Goal: Information Seeking & Learning: Learn about a topic

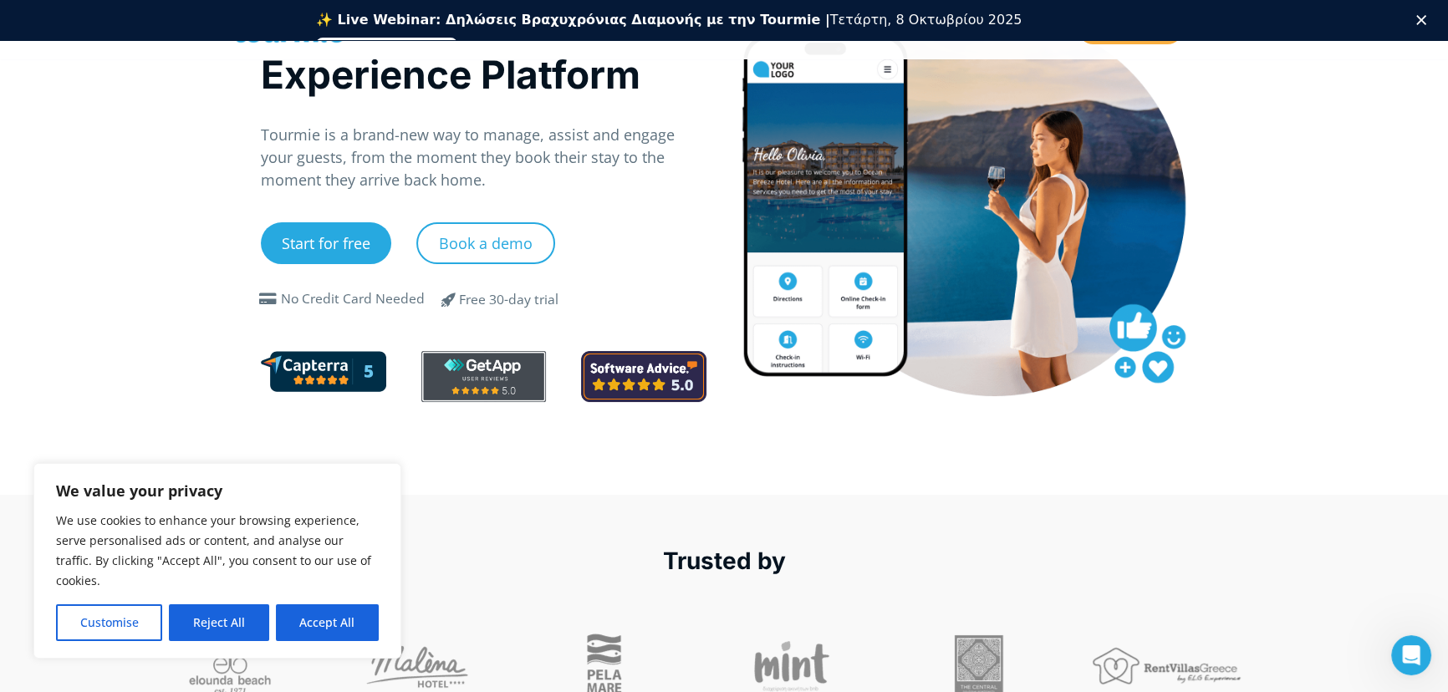
click at [227, 634] on button "Reject All" at bounding box center [218, 622] width 99 height 37
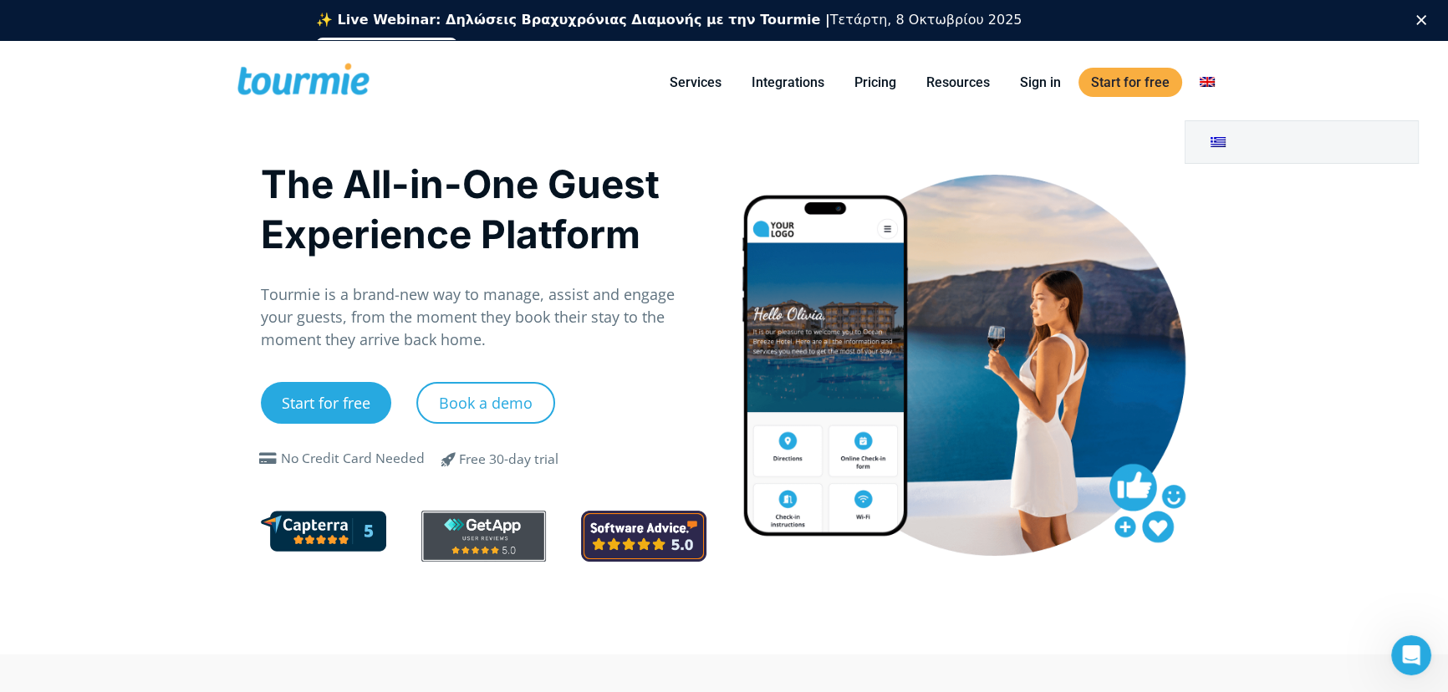
click at [1209, 76] on link at bounding box center [1207, 82] width 40 height 21
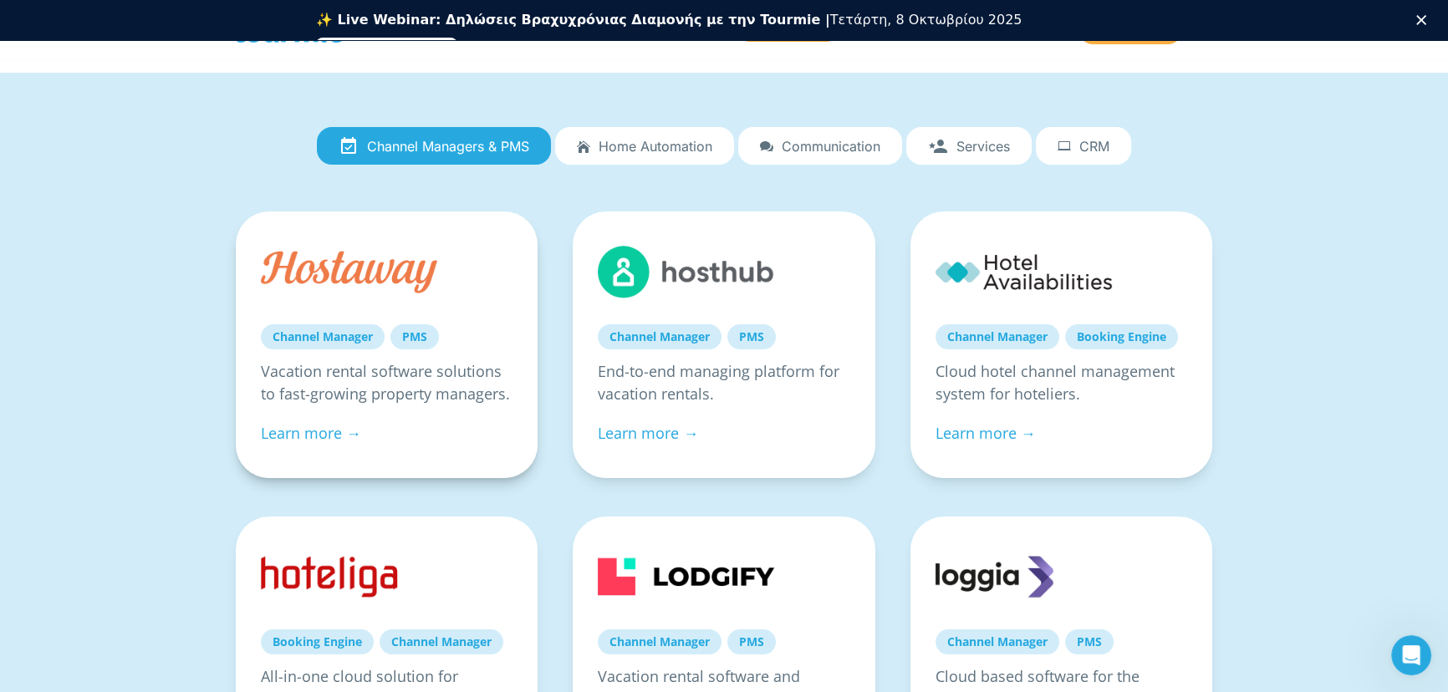
scroll to position [227, 0]
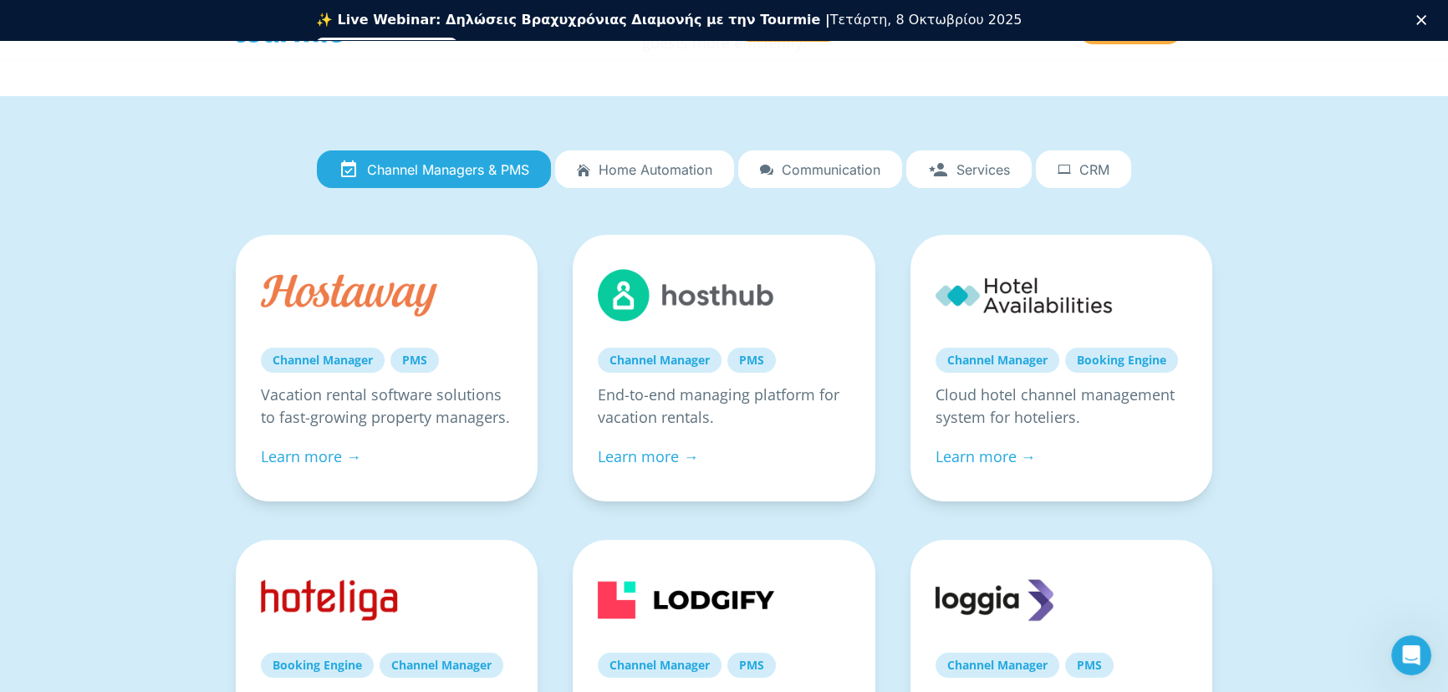
click at [635, 166] on span "Home automation" at bounding box center [656, 169] width 114 height 15
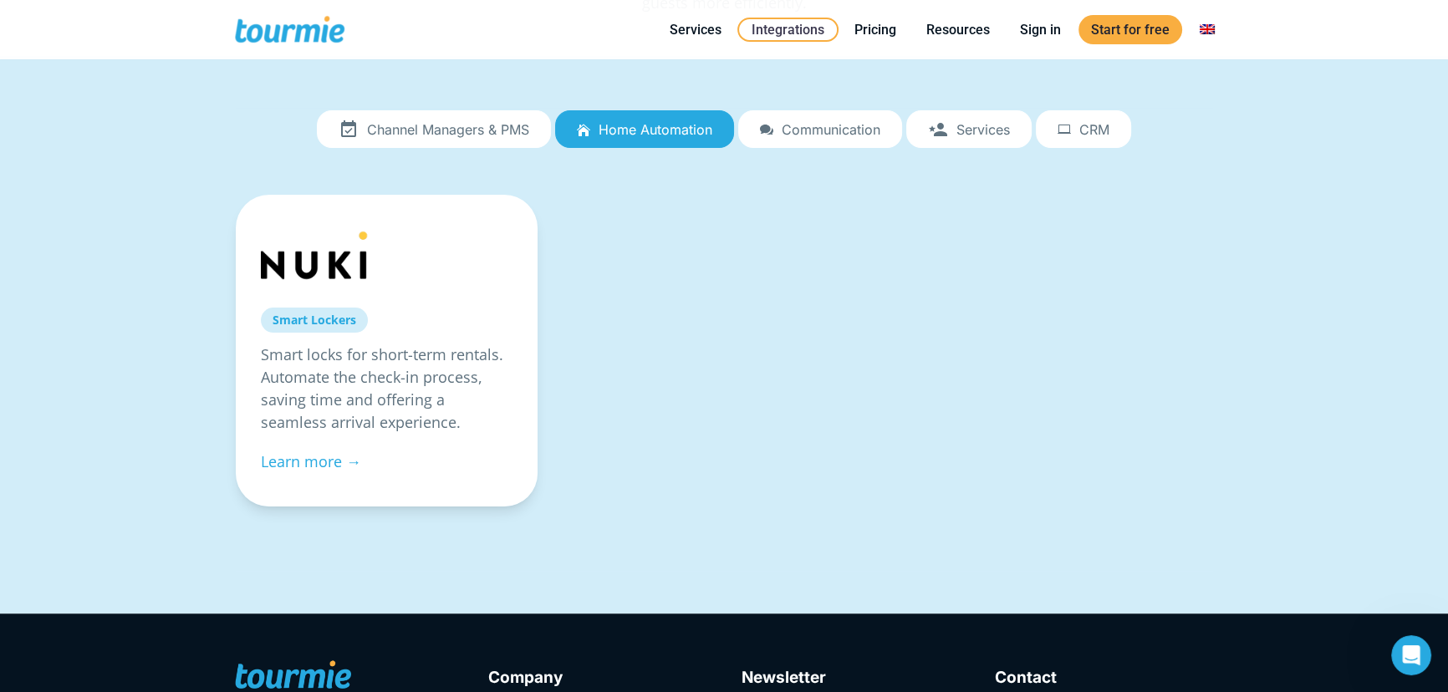
click at [861, 130] on span "Communication" at bounding box center [831, 129] width 99 height 15
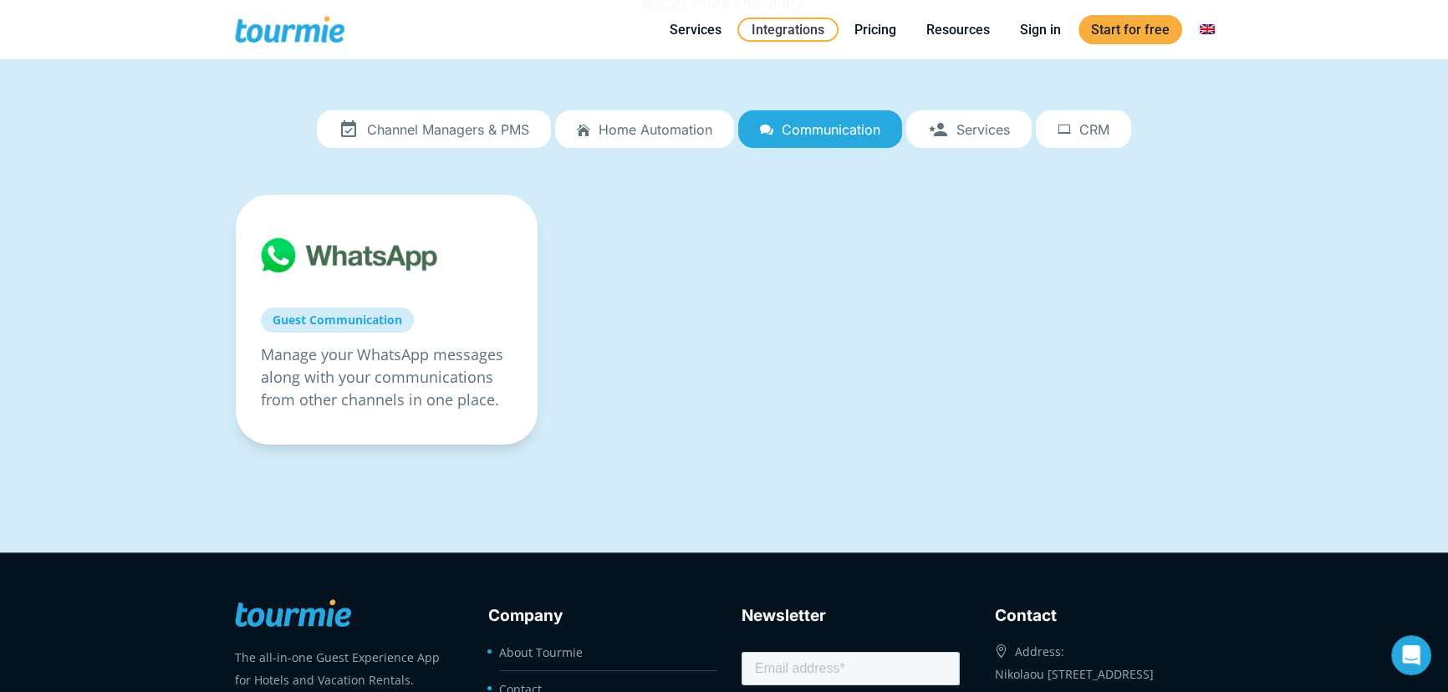
click at [959, 136] on link "Services" at bounding box center [968, 129] width 125 height 38
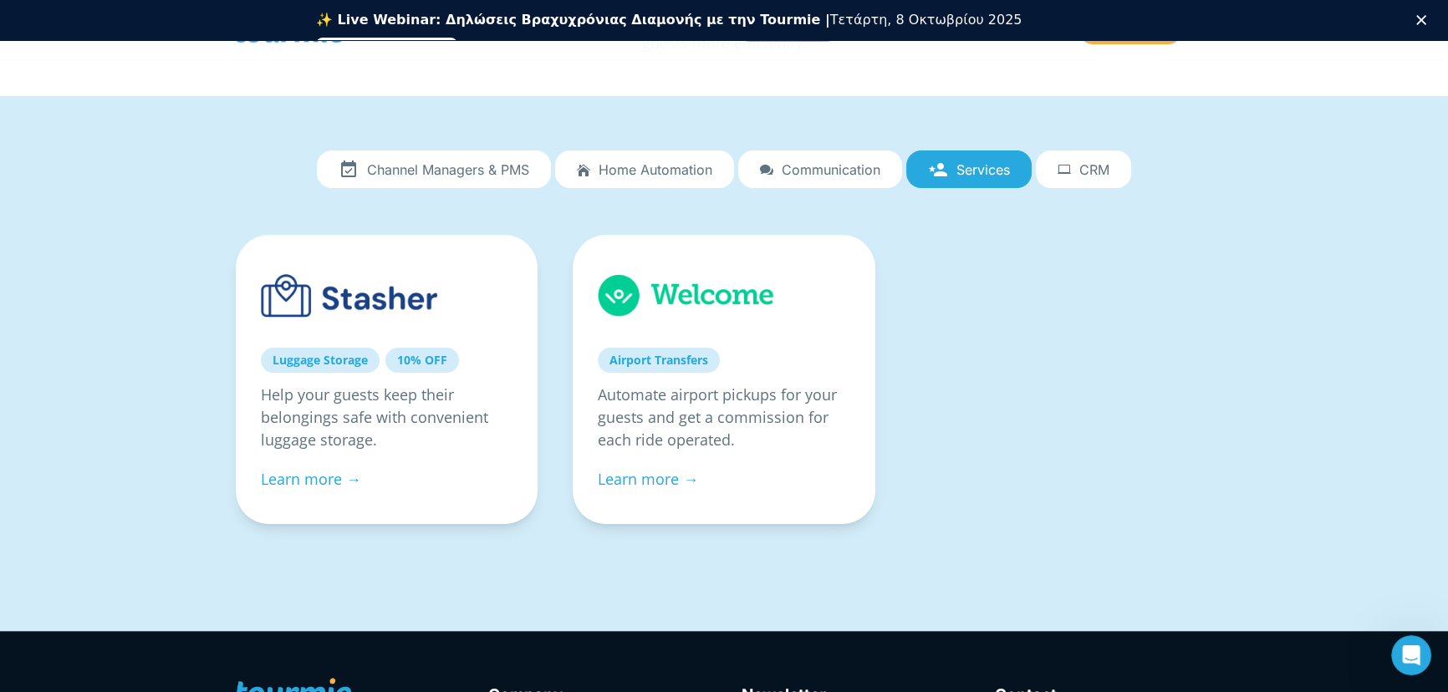
click at [1099, 166] on span "CRM" at bounding box center [1094, 169] width 30 height 15
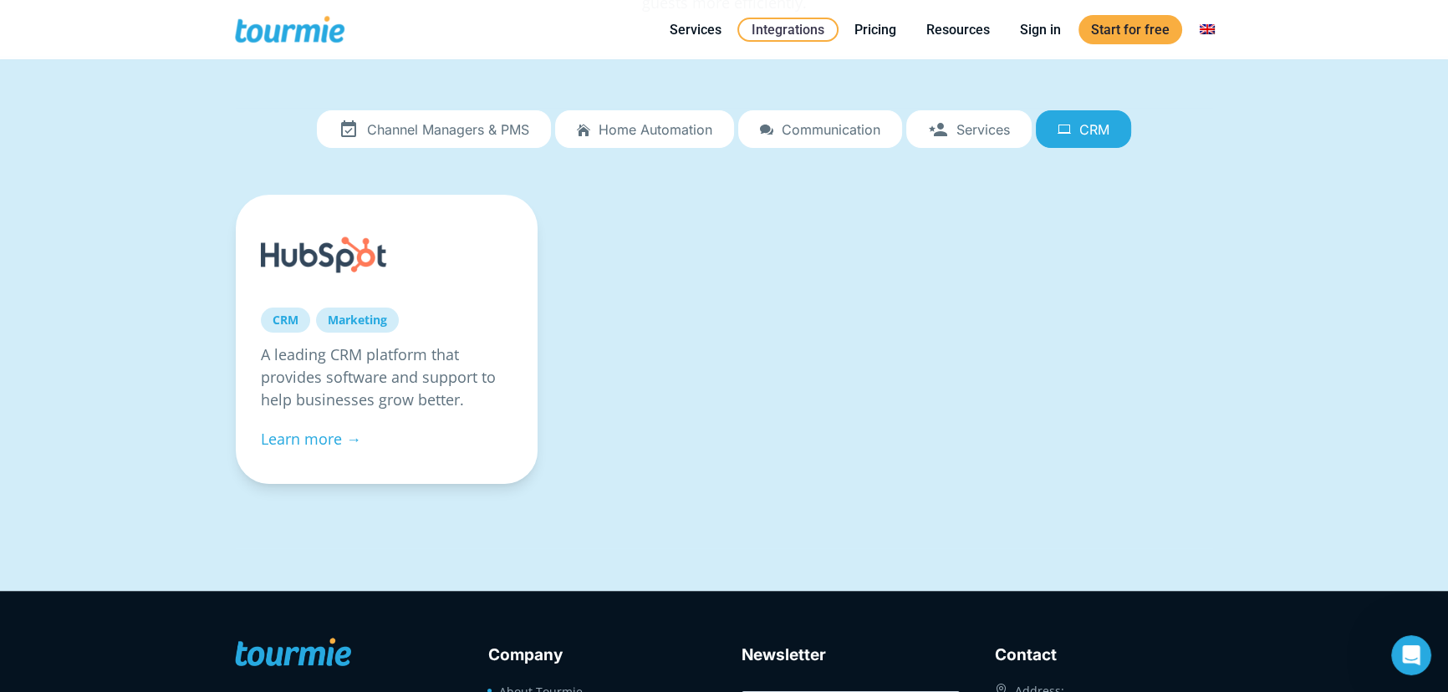
click at [394, 125] on span "Channel Managers & PMS" at bounding box center [448, 129] width 162 height 15
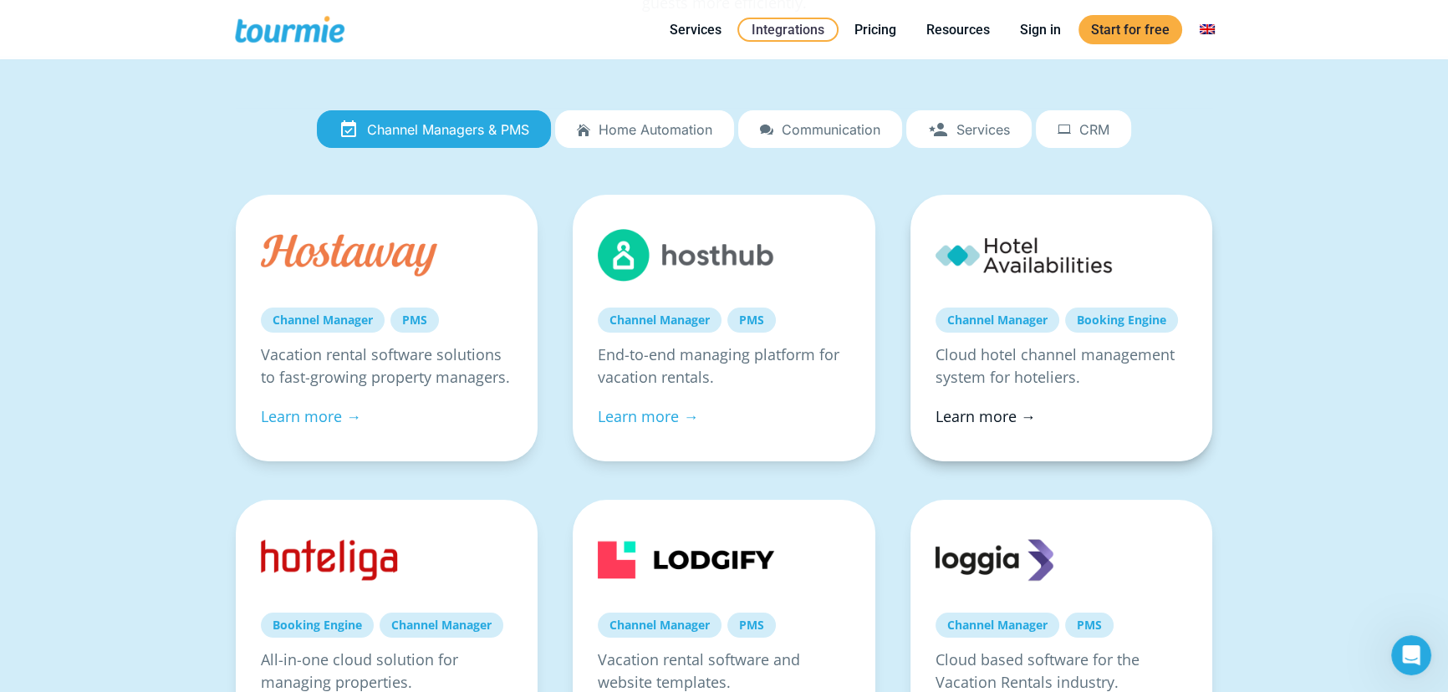
click at [1012, 417] on link "Learn more →" at bounding box center [986, 416] width 100 height 20
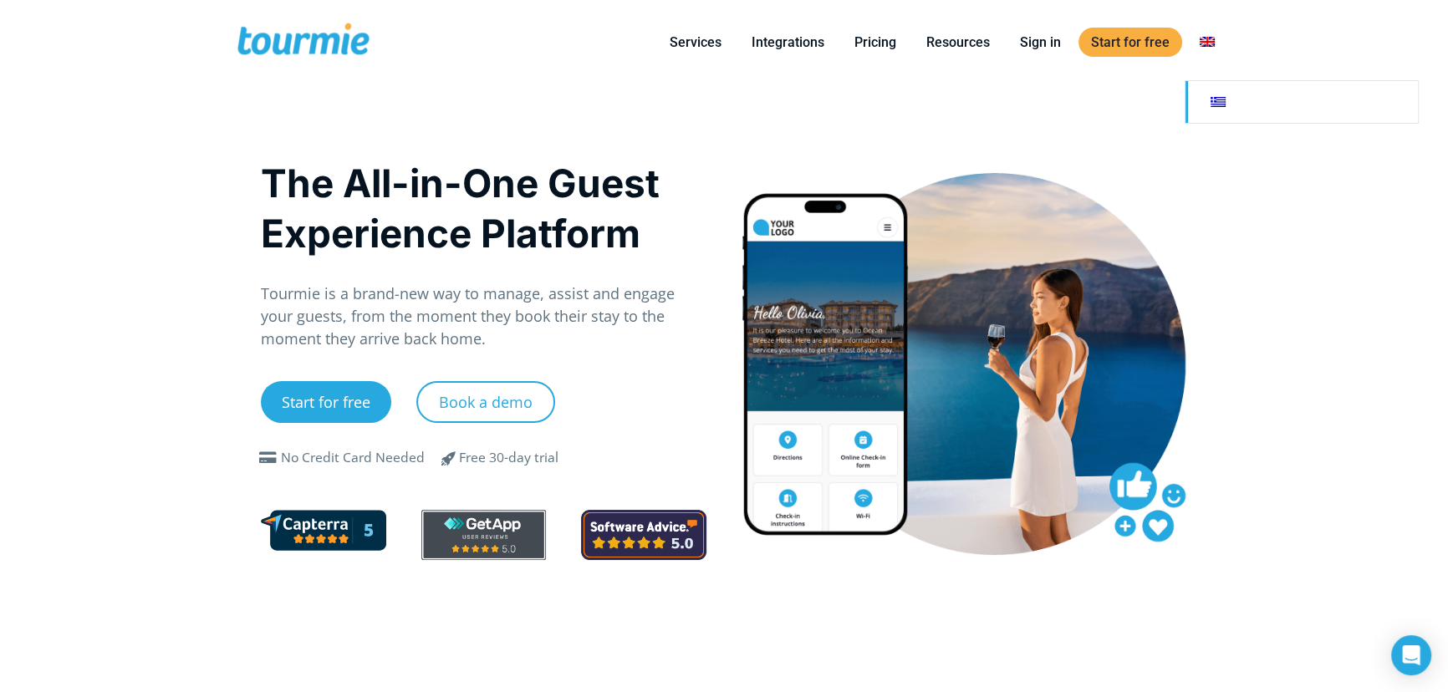
click at [1217, 99] on link at bounding box center [1301, 102] width 232 height 42
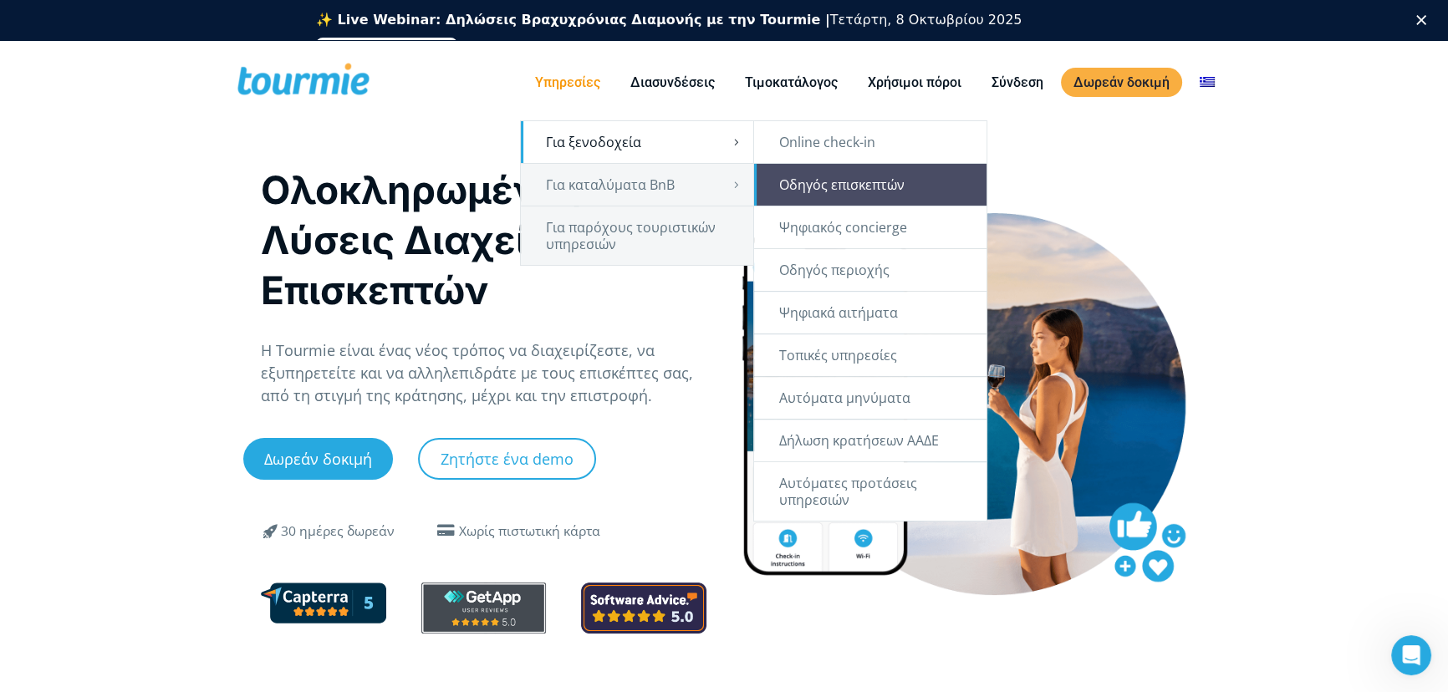
click at [879, 186] on link "Οδηγός επισκεπτών" at bounding box center [870, 185] width 232 height 42
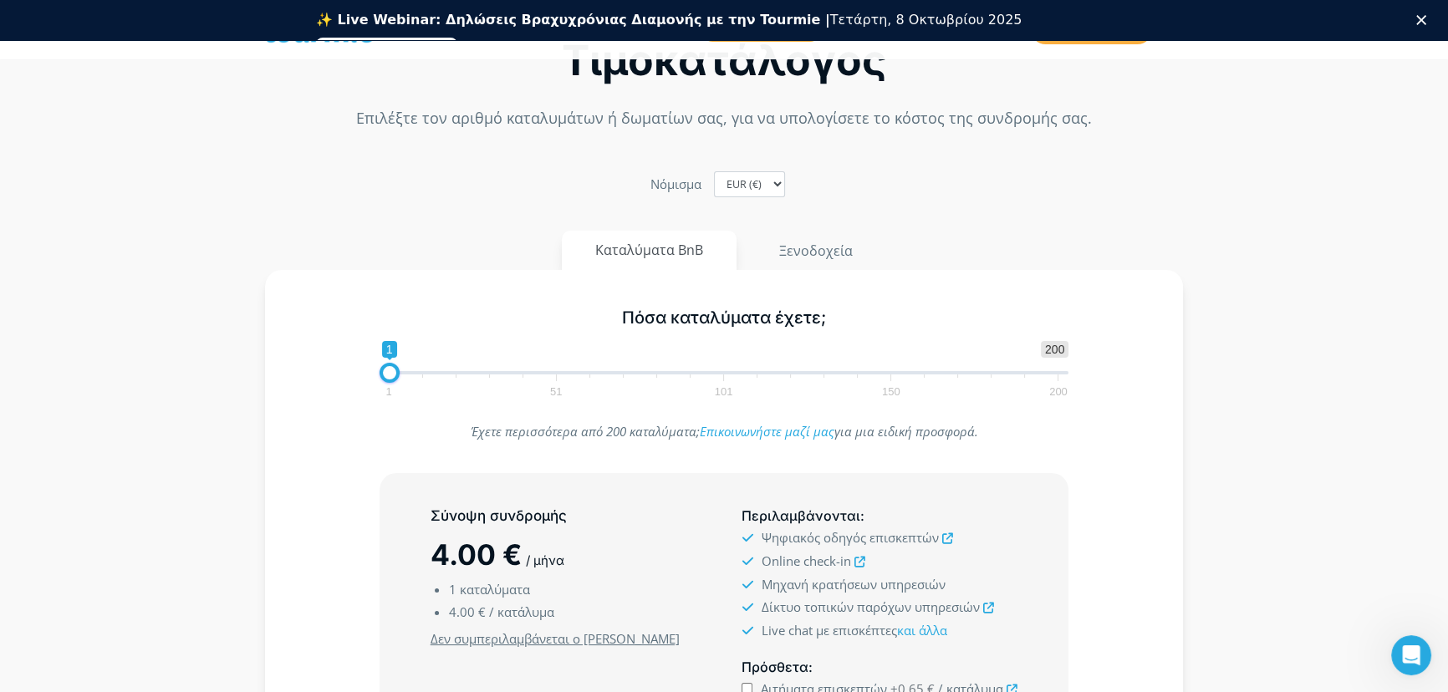
scroll to position [151, 0]
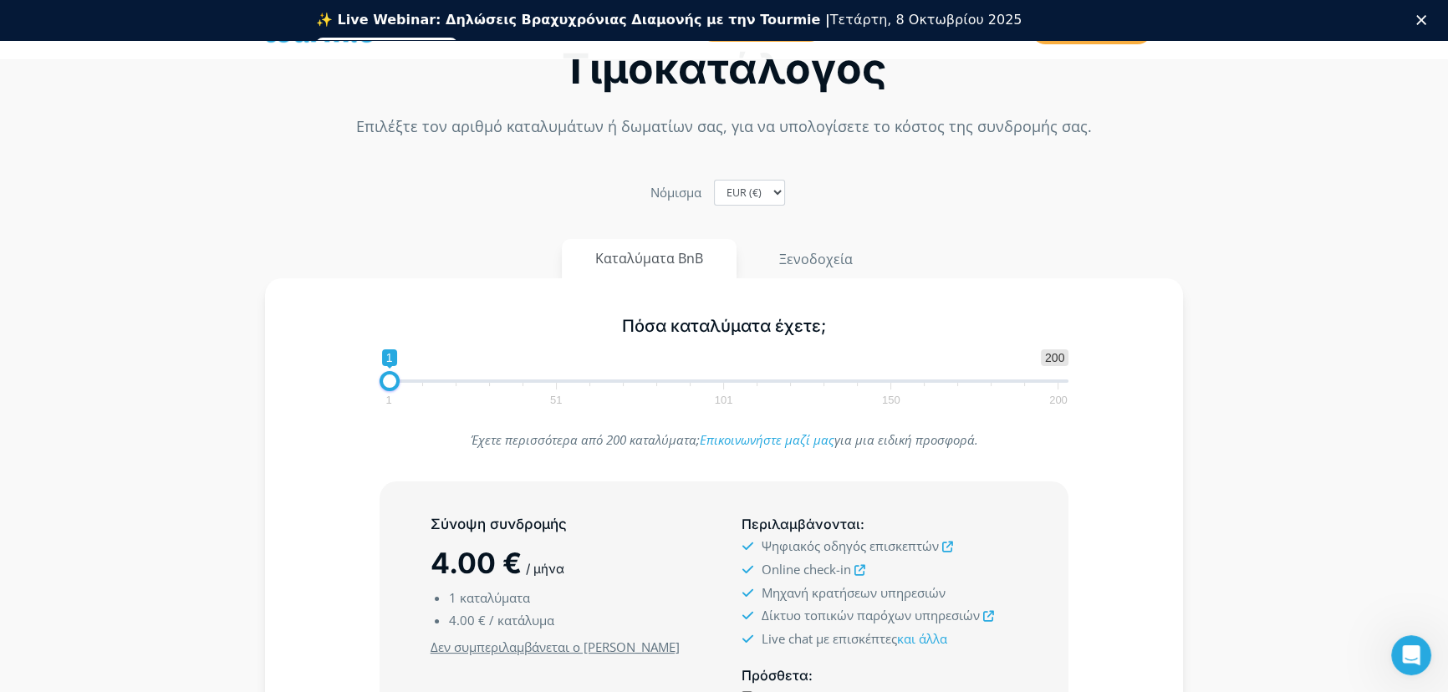
click at [722, 380] on span at bounding box center [725, 381] width 690 height 3
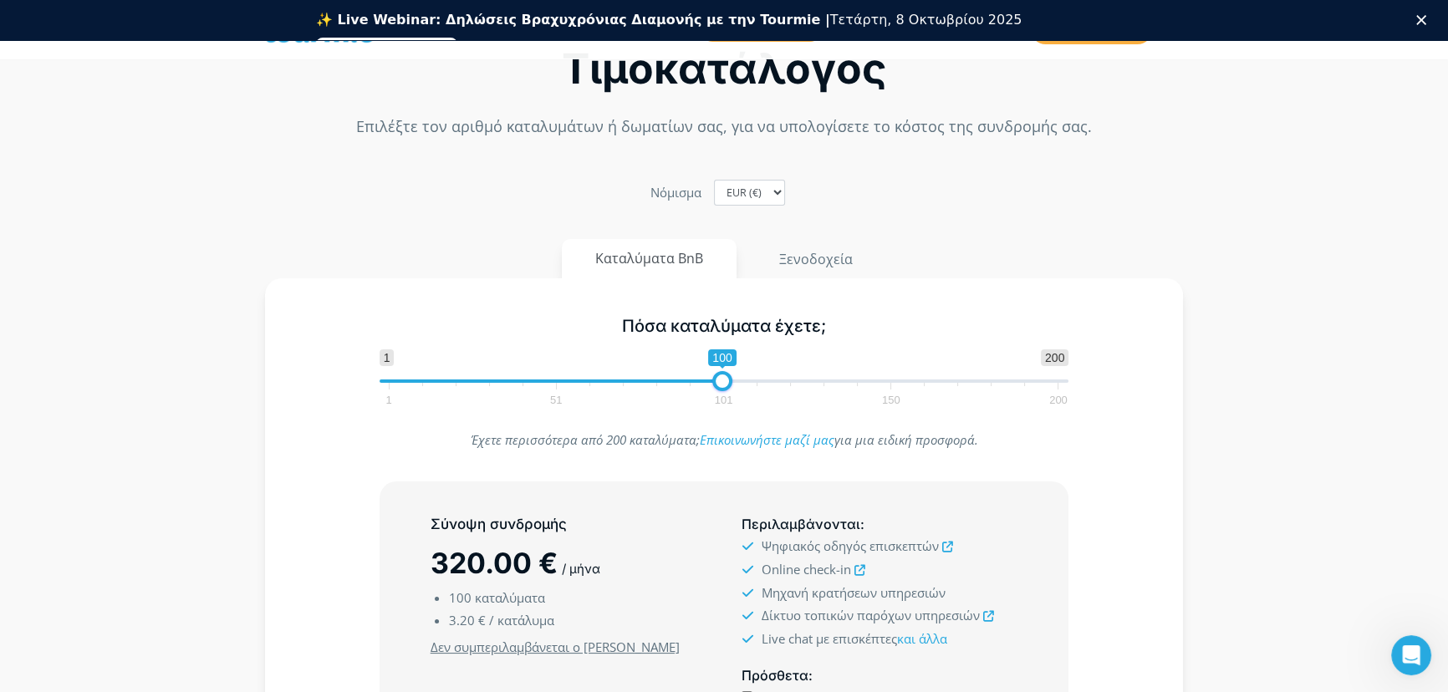
type input "1"
drag, startPoint x: 526, startPoint y: 367, endPoint x: 238, endPoint y: 327, distance: 290.4
click at [238, 327] on section "Τιμοκατάλογος Επιλέξτε τον αριθμό καταλυμάτων ή δωματίων σας, για να υπολογίσετ…" at bounding box center [724, 496] width 1448 height 1021
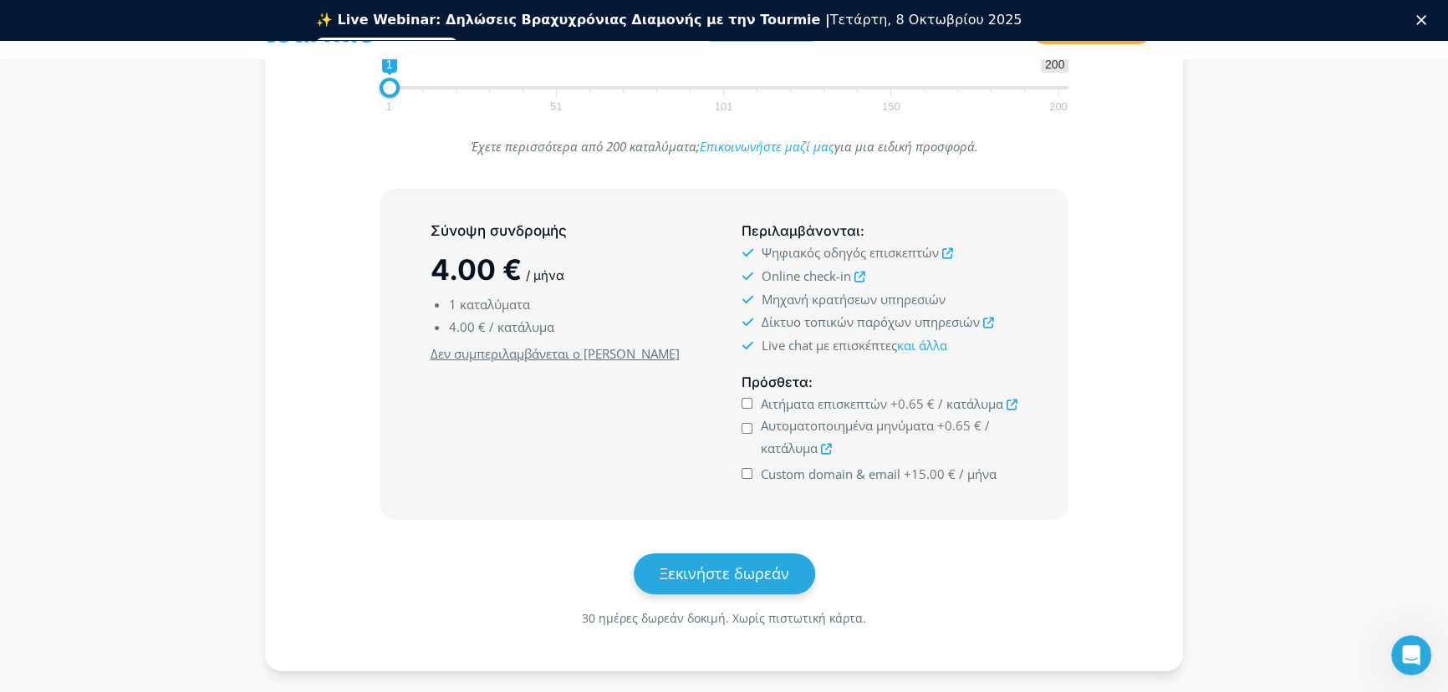
scroll to position [456, 0]
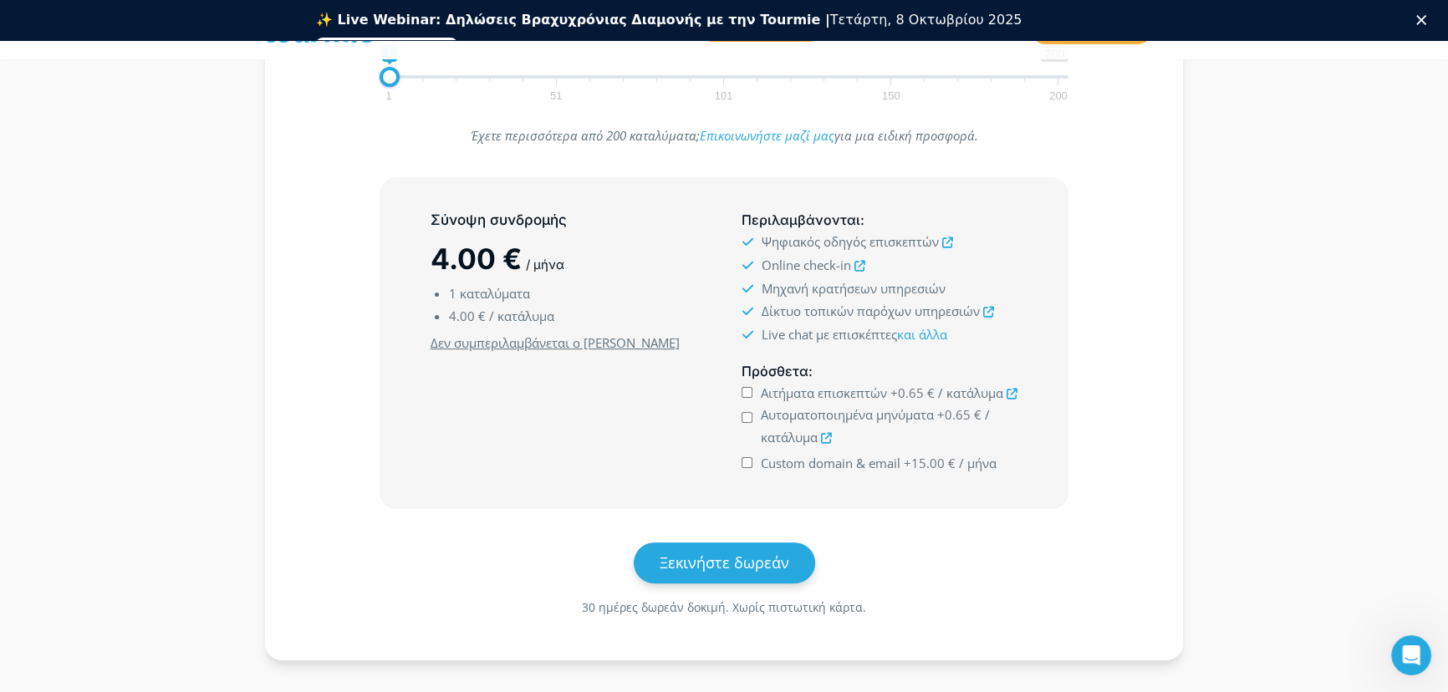
click at [986, 311] on icon at bounding box center [988, 312] width 11 height 11
click at [919, 334] on link "και άλλα" at bounding box center [922, 334] width 50 height 17
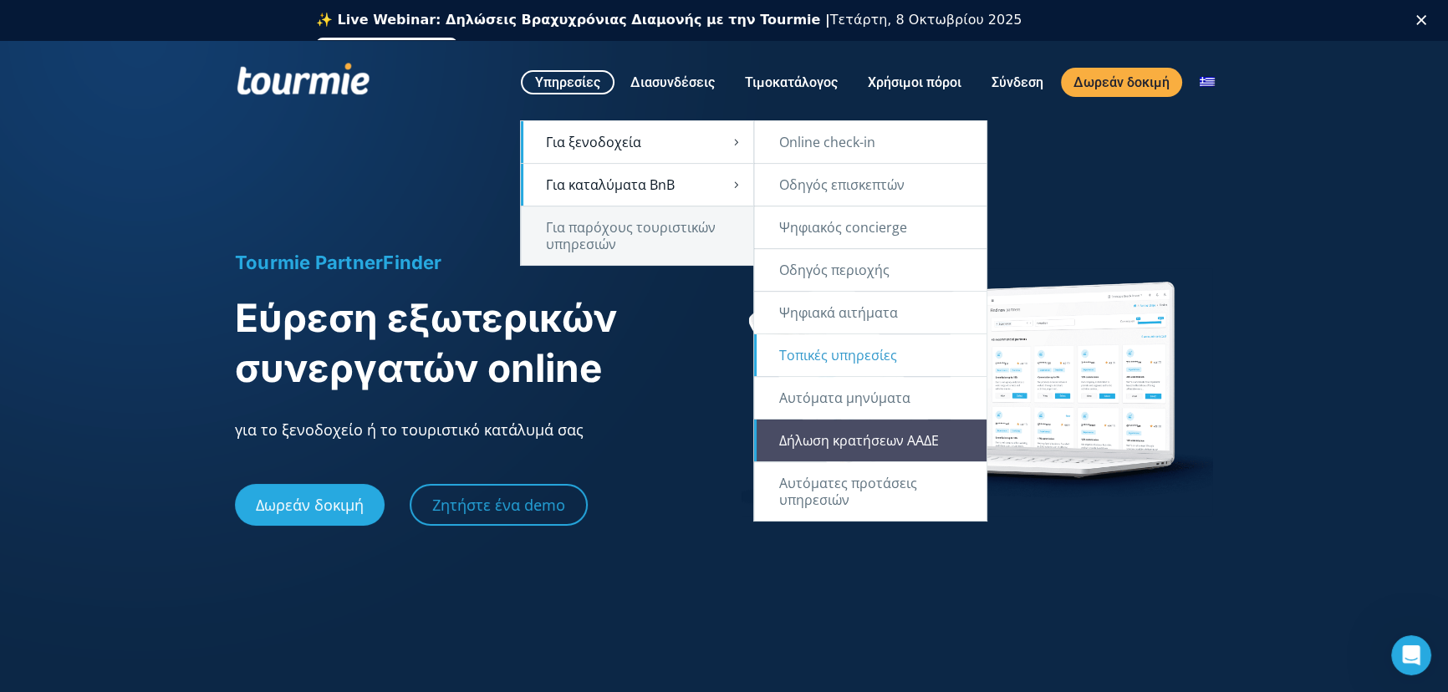
click at [884, 436] on link "Δήλωση κρατήσεων ΑΑΔΕ" at bounding box center [870, 441] width 232 height 42
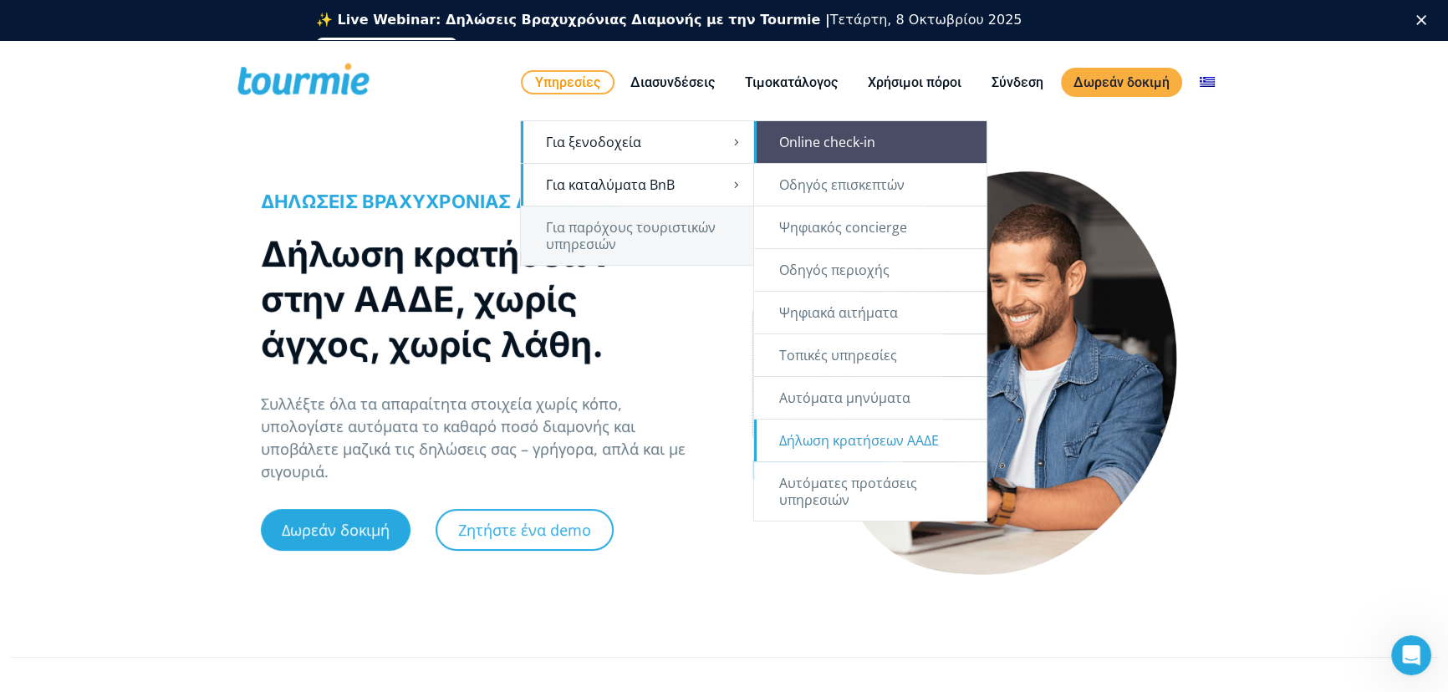
click at [845, 149] on link "Online check-in" at bounding box center [870, 142] width 232 height 42
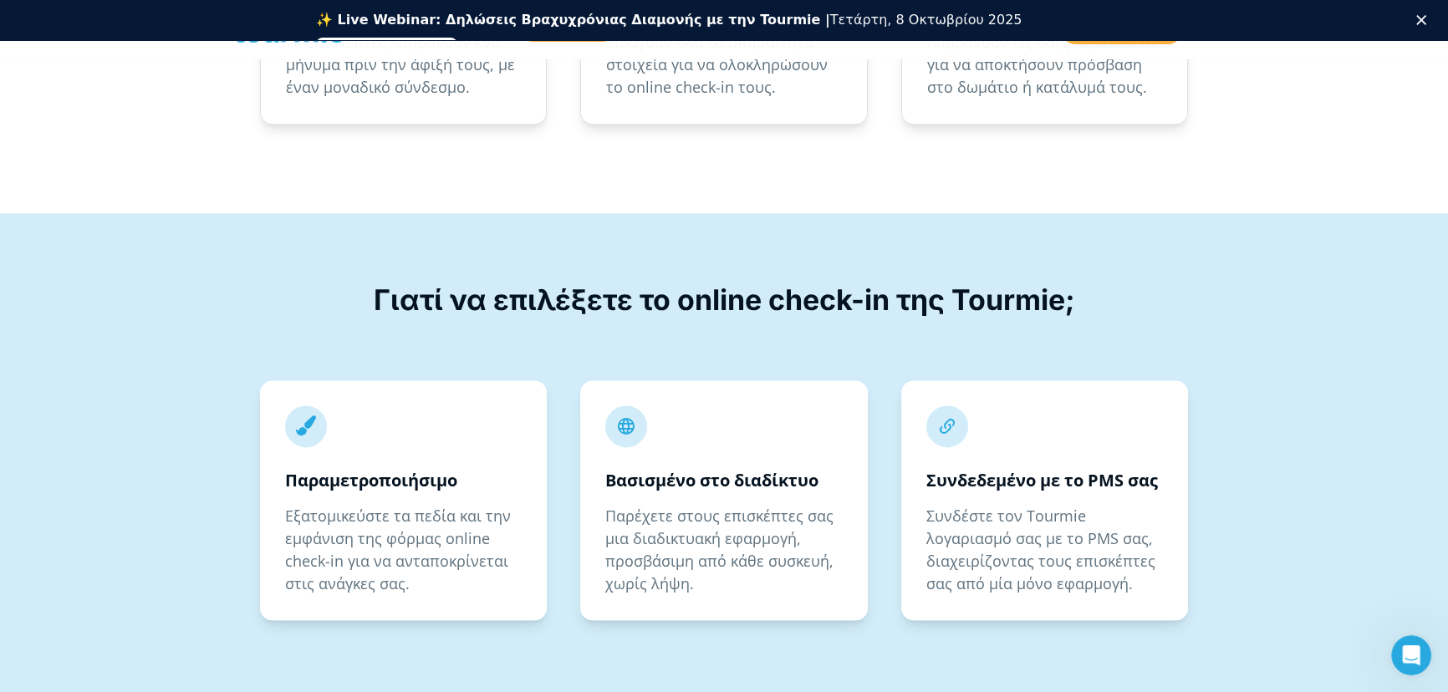
scroll to position [2812, 0]
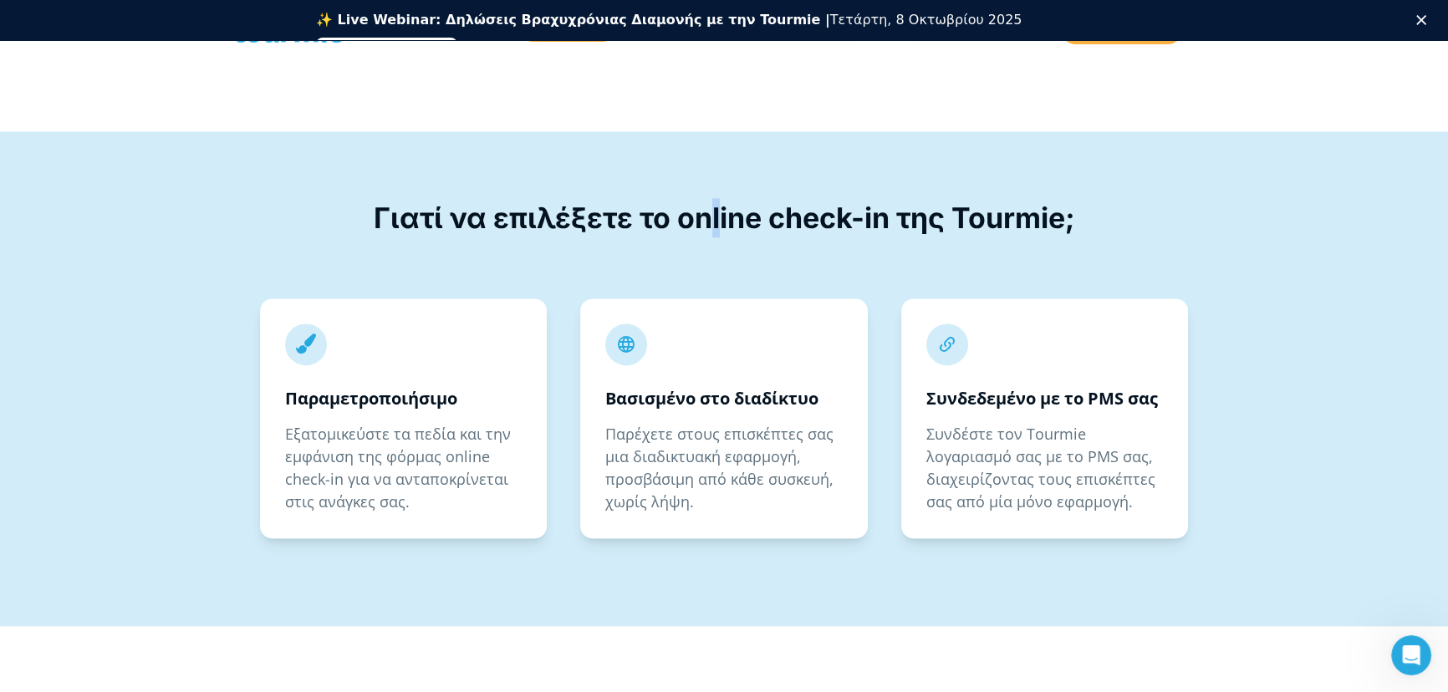
drag, startPoint x: 719, startPoint y: 212, endPoint x: 706, endPoint y: 206, distance: 14.3
click at [706, 206] on h2 "Γιατί να επιλέξετε το online check-in της Tourmie;" at bounding box center [724, 217] width 926 height 39
click at [706, 208] on h2 "Γιατί να επιλέξετε το online check-in της Tourmie;" at bounding box center [724, 217] width 926 height 39
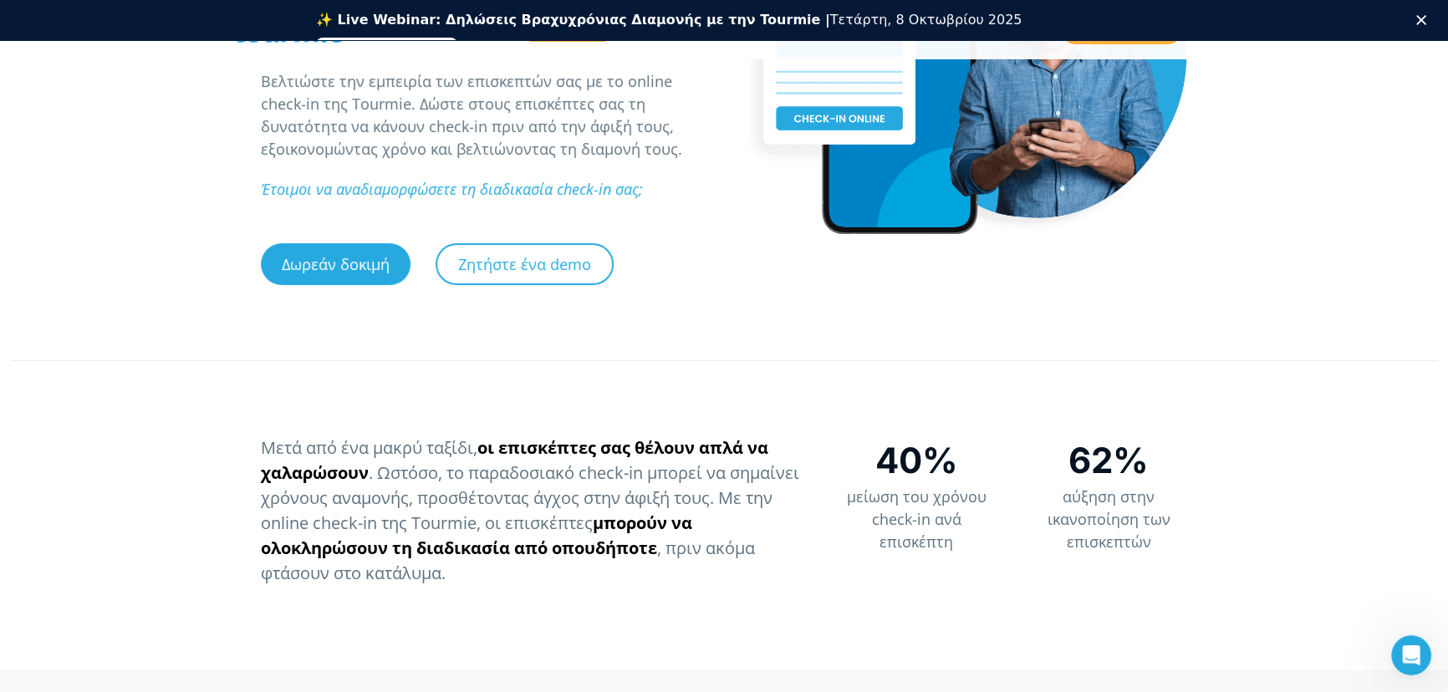
scroll to position [0, 0]
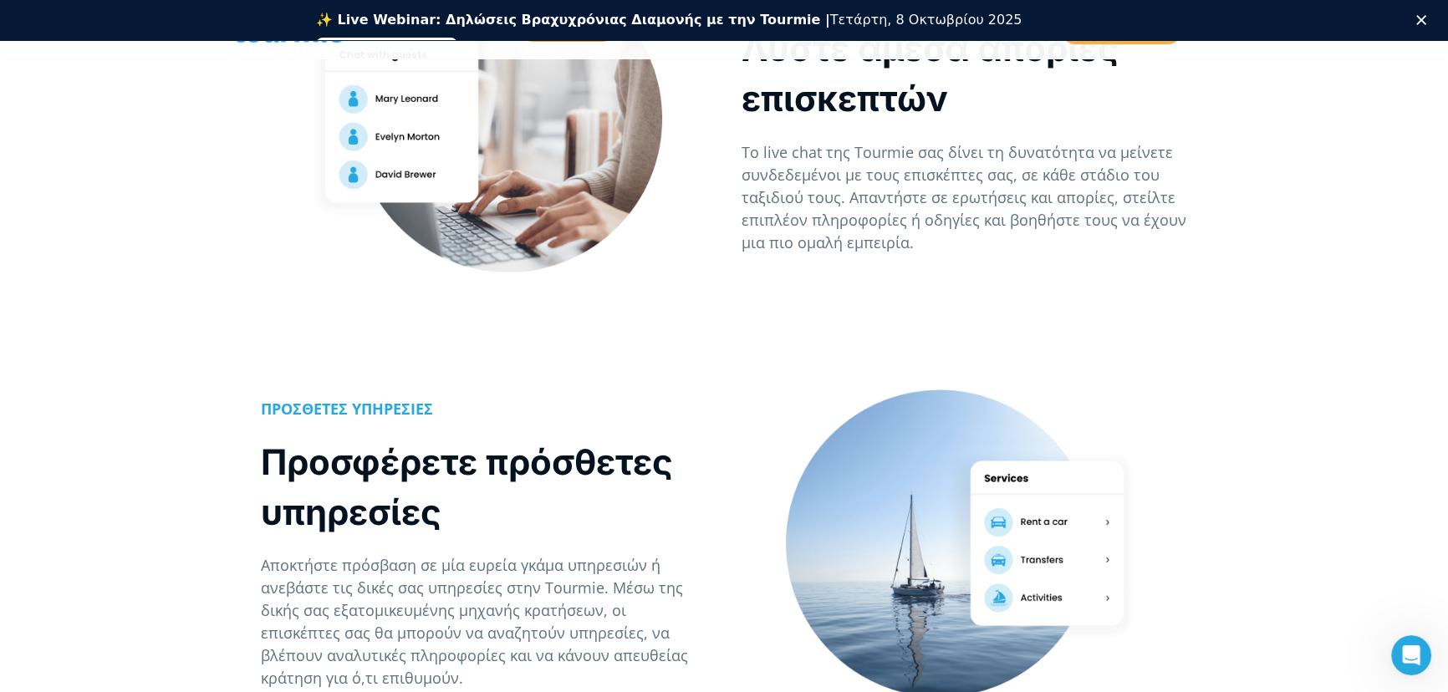
scroll to position [1063, 0]
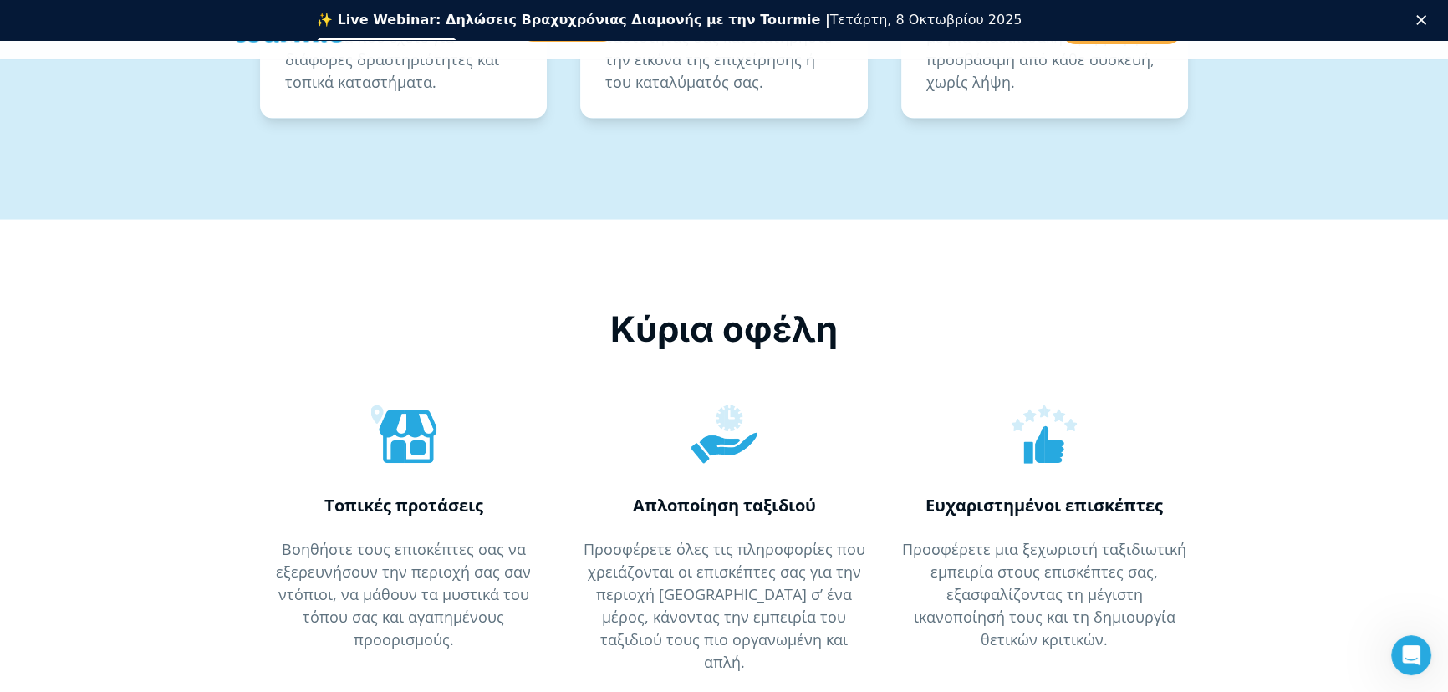
scroll to position [4255, 0]
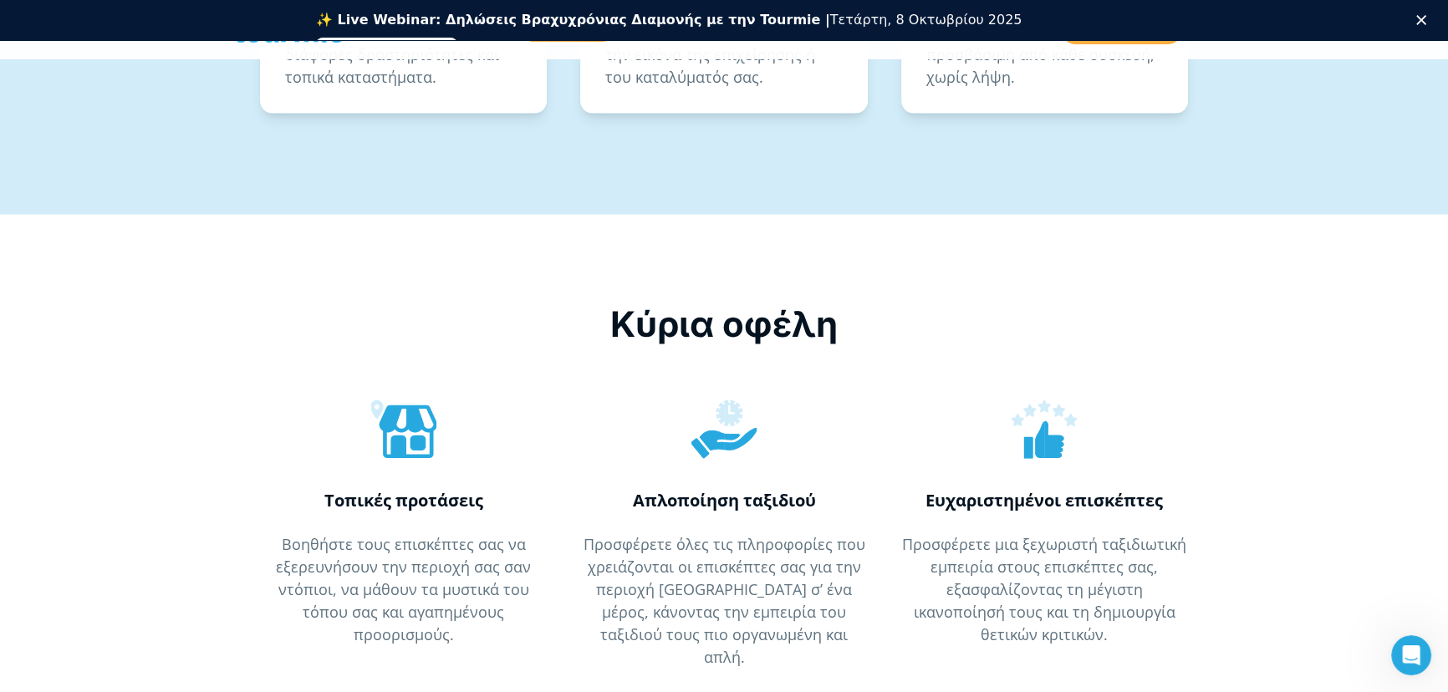
drag, startPoint x: 414, startPoint y: 198, endPoint x: 466, endPoint y: 187, distance: 53.0
click at [417, 299] on div "Κύρια οφέλη" at bounding box center [724, 324] width 978 height 50
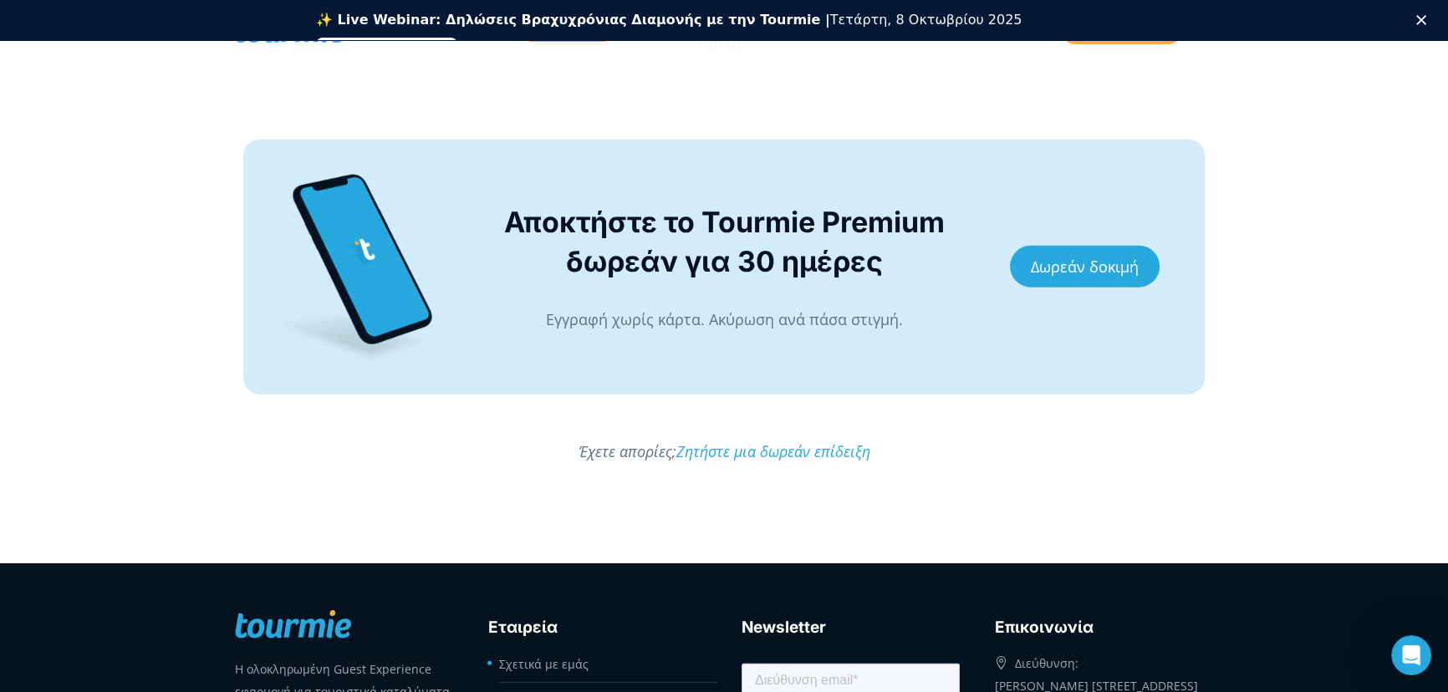
scroll to position [4882, 0]
